Goal: Task Accomplishment & Management: Complete application form

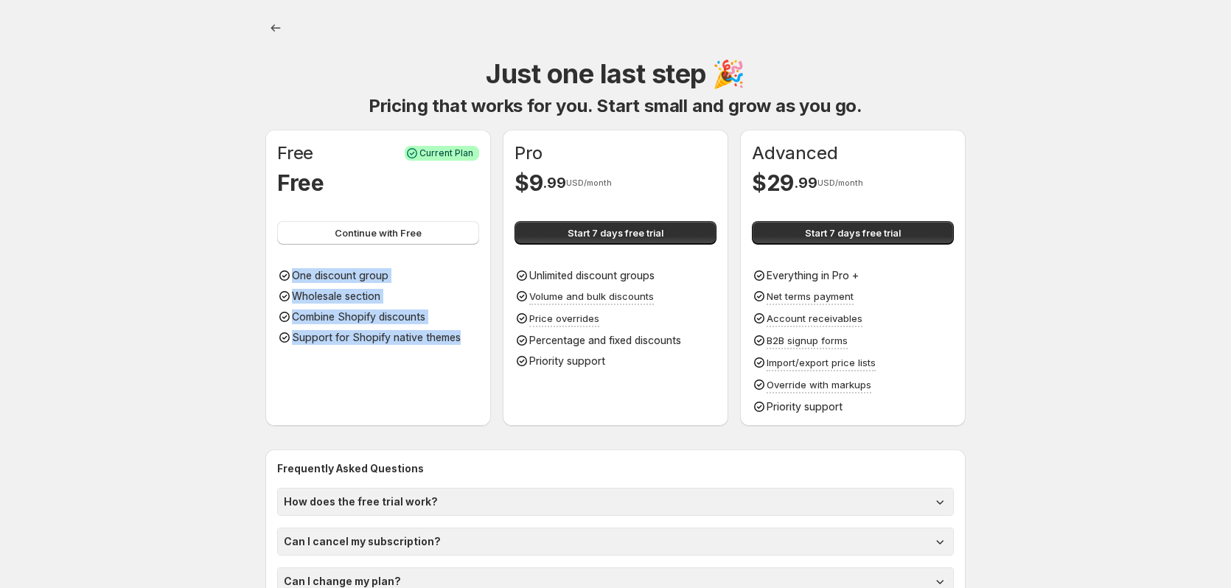
drag, startPoint x: 299, startPoint y: 275, endPoint x: 464, endPoint y: 346, distance: 180.6
click at [464, 346] on div "Free Success Current Plan Free Continue with Free One discount group Wholesale …" at bounding box center [378, 278] width 226 height 296
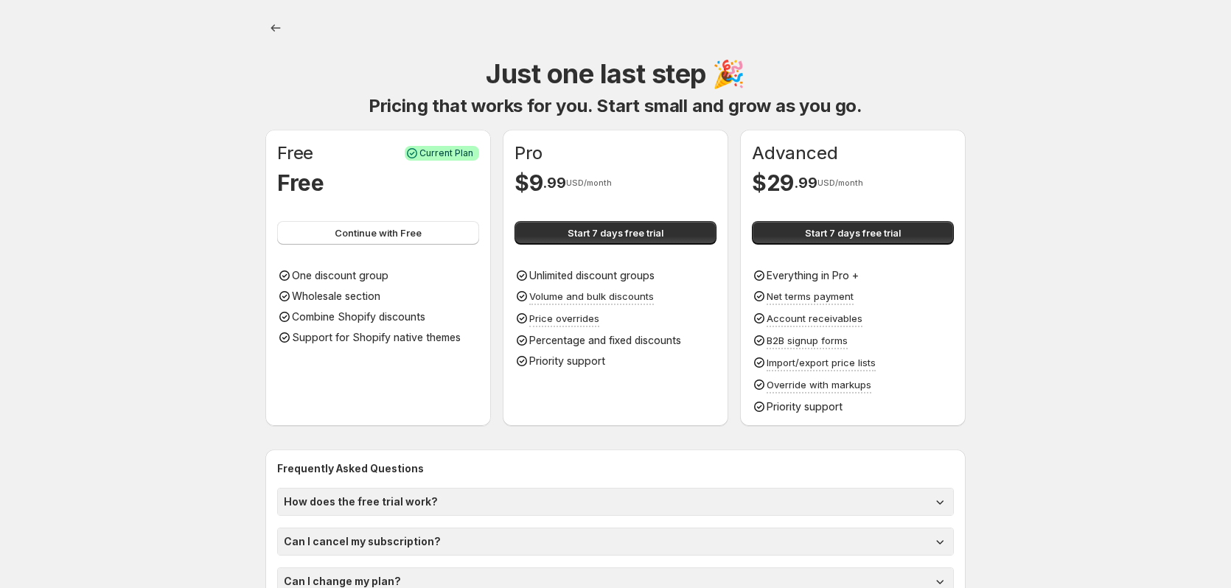
click at [130, 221] on body "Onboarding Just one last step 🎉 Pricing that works for you. Start small and gro…" at bounding box center [615, 294] width 1231 height 588
click at [315, 233] on button "Continue with Free" at bounding box center [378, 233] width 202 height 24
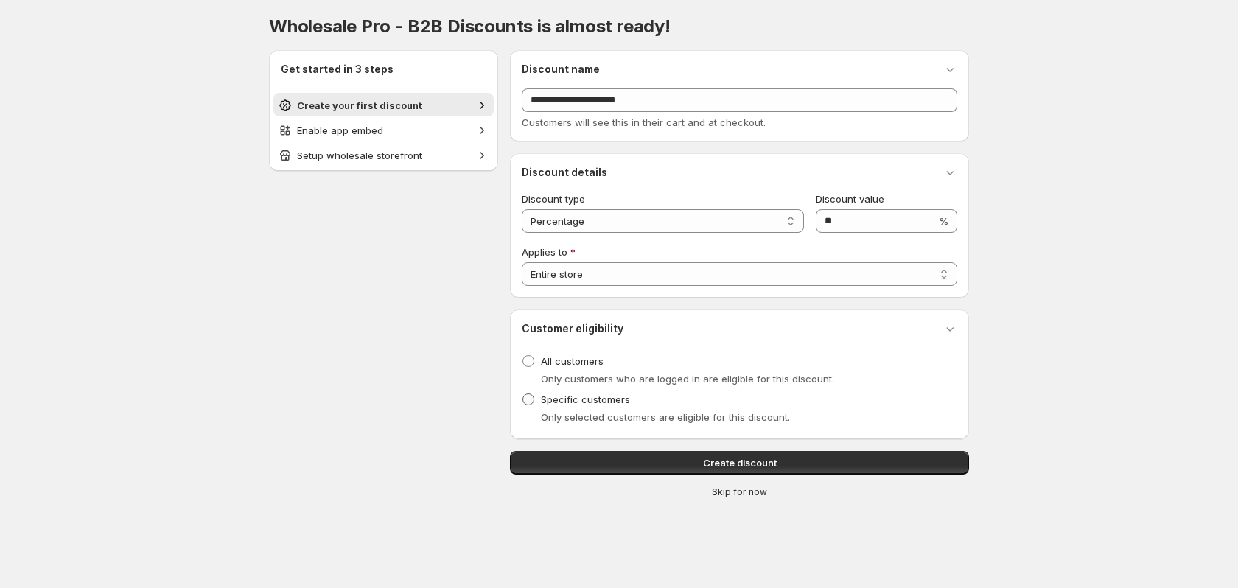
click at [523, 401] on span at bounding box center [529, 400] width 12 height 12
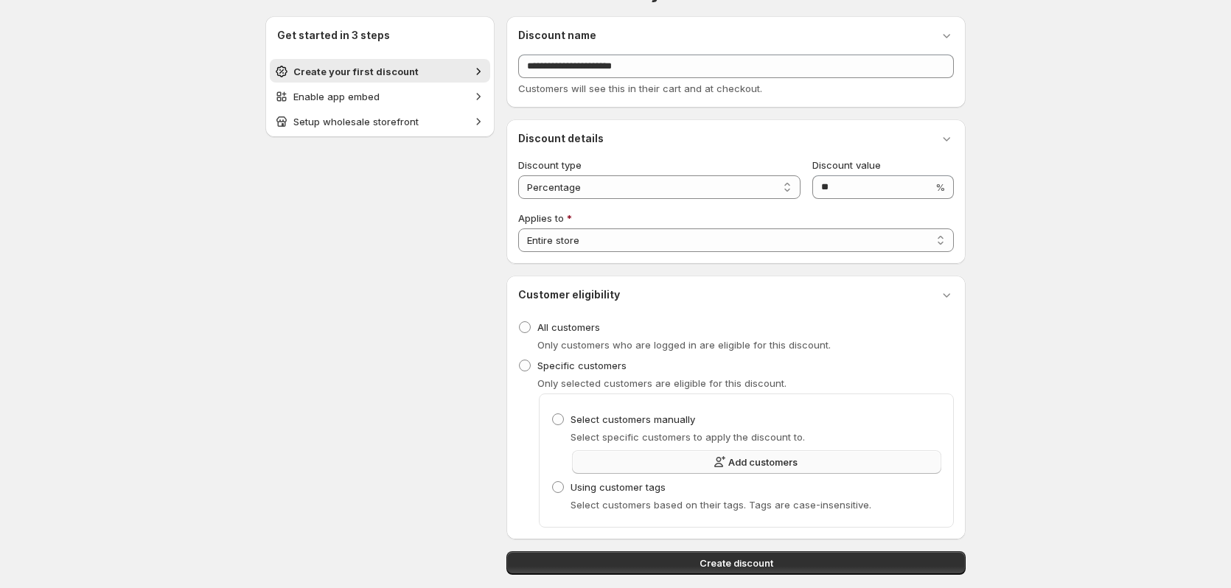
scroll to position [88, 0]
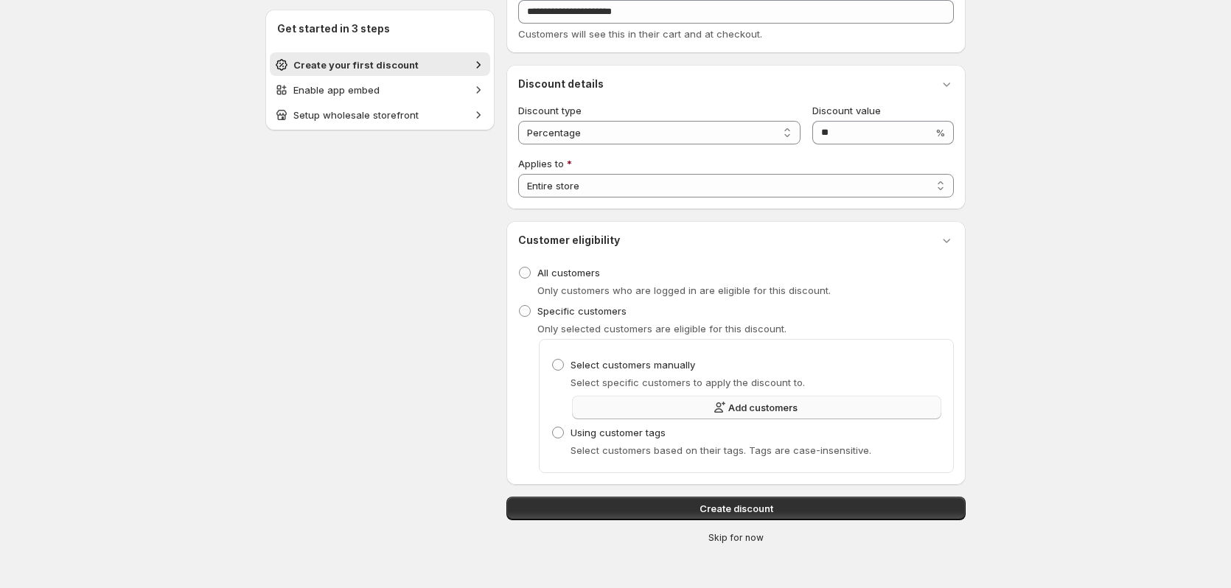
click at [696, 412] on button "Add customers" at bounding box center [756, 408] width 369 height 24
click at [362, 94] on span "Enable app embed" at bounding box center [336, 90] width 86 height 12
click at [408, 62] on span "Create your first discount" at bounding box center [355, 65] width 125 height 12
click at [385, 97] on button "Enable app embed" at bounding box center [380, 89] width 220 height 24
click at [360, 88] on span "Enable app embed" at bounding box center [336, 90] width 86 height 12
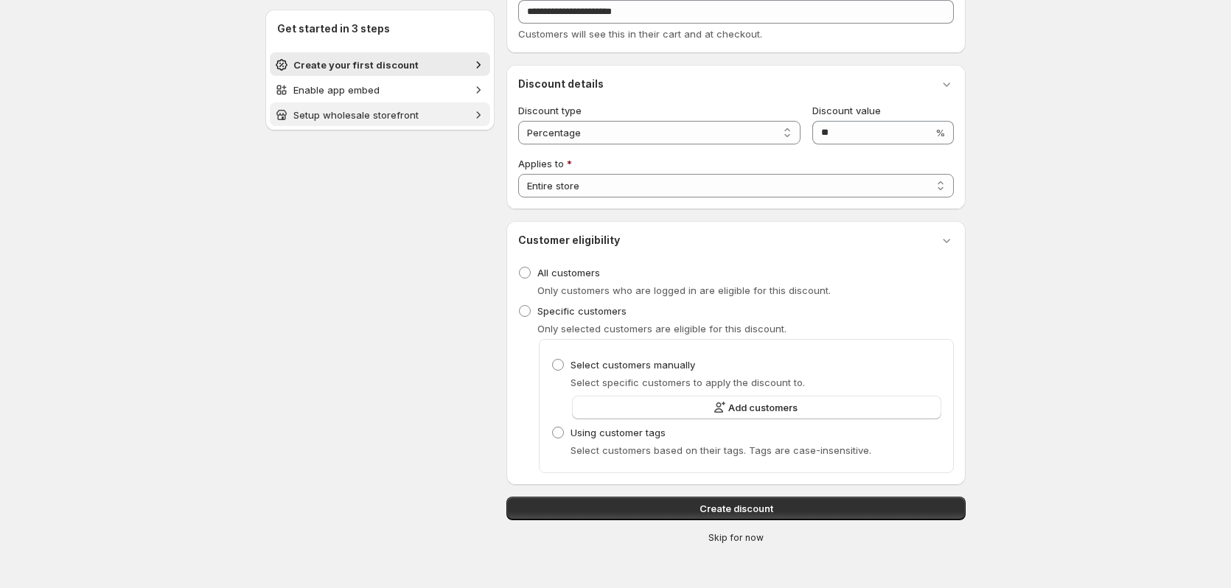
click at [347, 116] on span "Setup wholesale storefront" at bounding box center [355, 115] width 125 height 12
click at [354, 76] on ul "Create your first discount Enable app embed Setup wholesale storefront" at bounding box center [380, 89] width 220 height 74
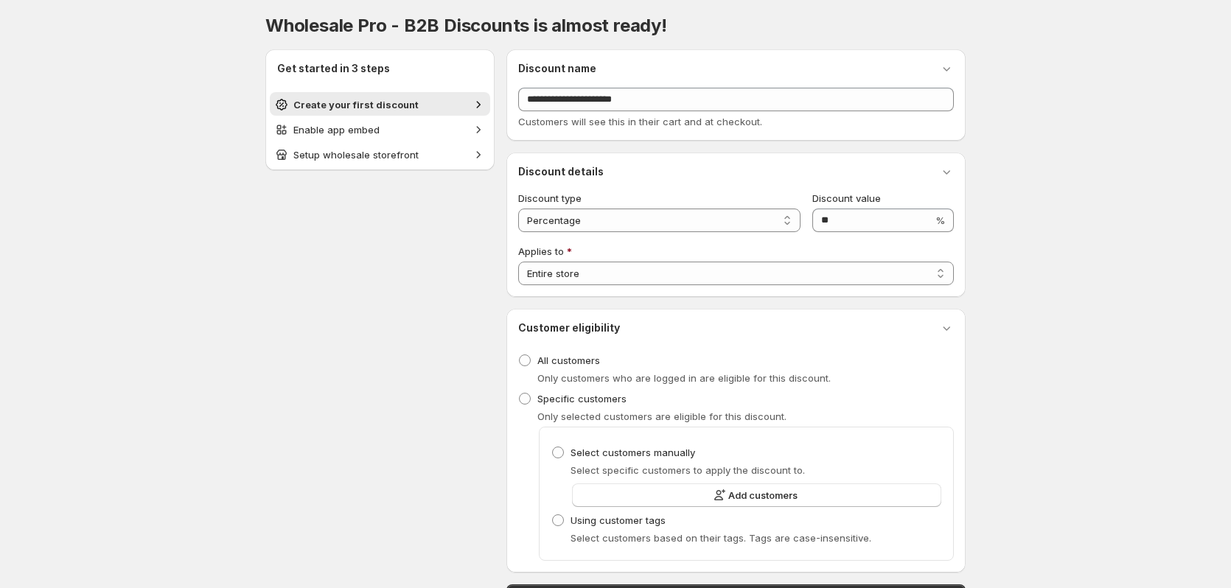
scroll to position [0, 0]
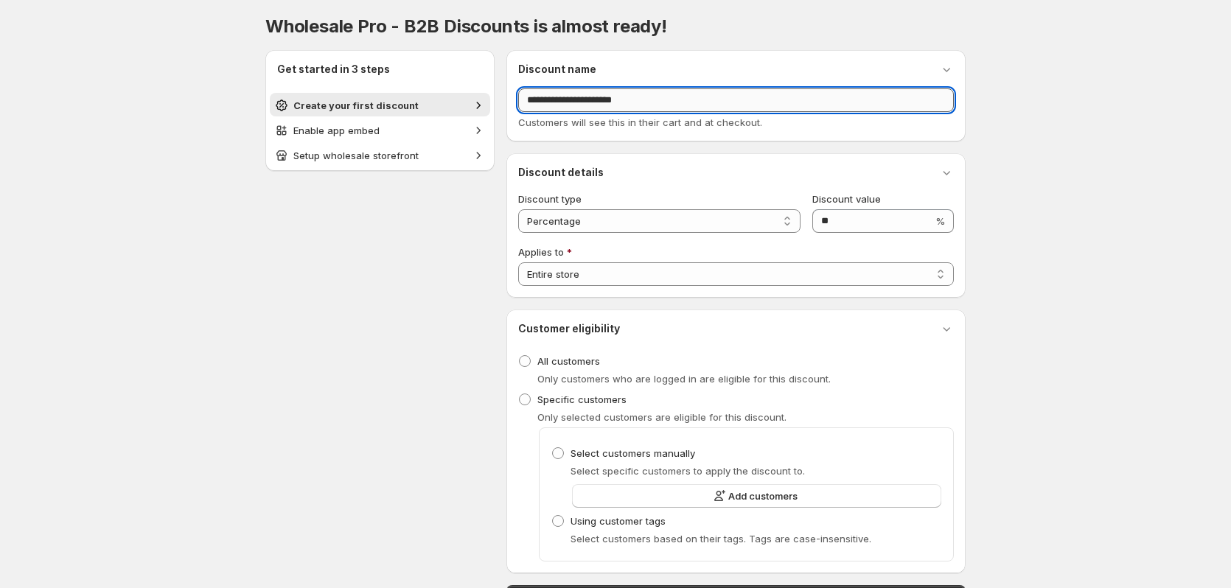
drag, startPoint x: 528, startPoint y: 101, endPoint x: 656, endPoint y: 94, distance: 128.5
click at [656, 94] on input "**********" at bounding box center [736, 100] width 436 height 24
type input "******"
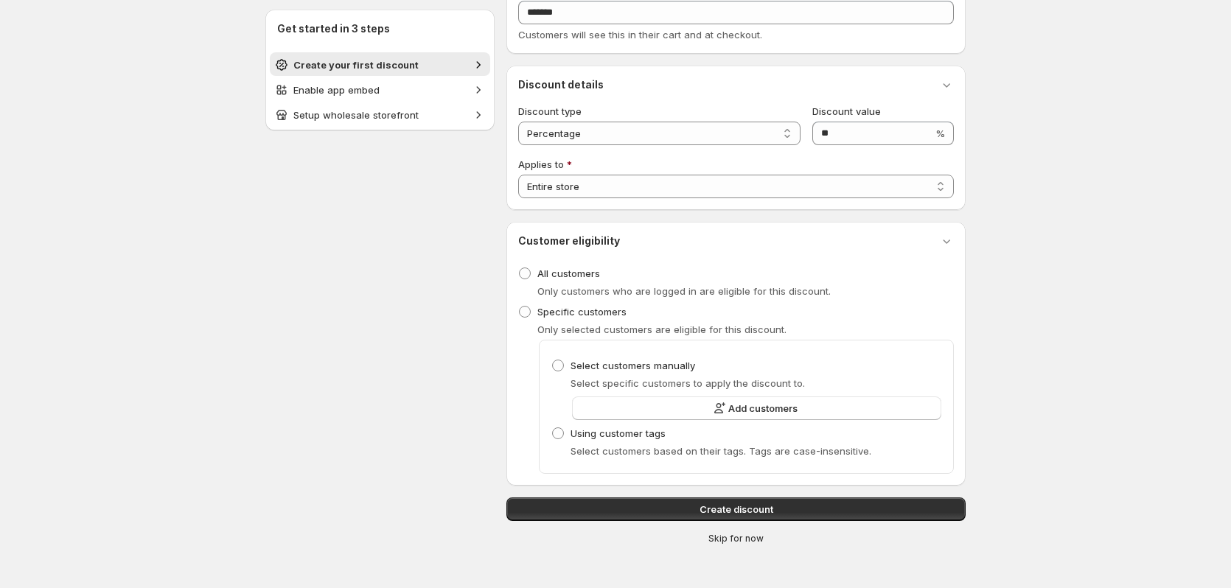
scroll to position [88, 0]
click at [405, 84] on span "Enable app embed" at bounding box center [379, 90] width 173 height 15
